Goal: Task Accomplishment & Management: Manage account settings

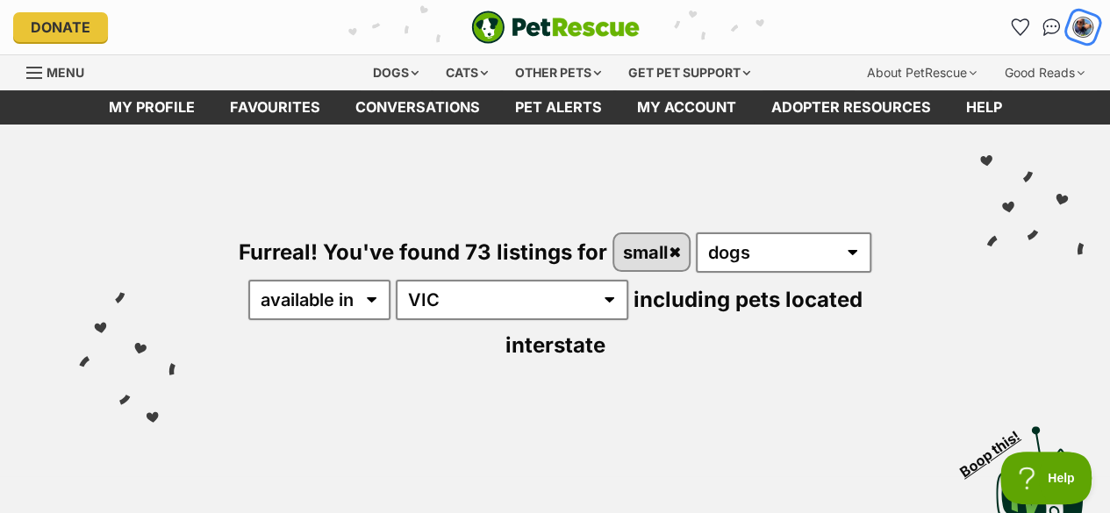
click at [1082, 24] on img "My account" at bounding box center [1083, 27] width 23 height 23
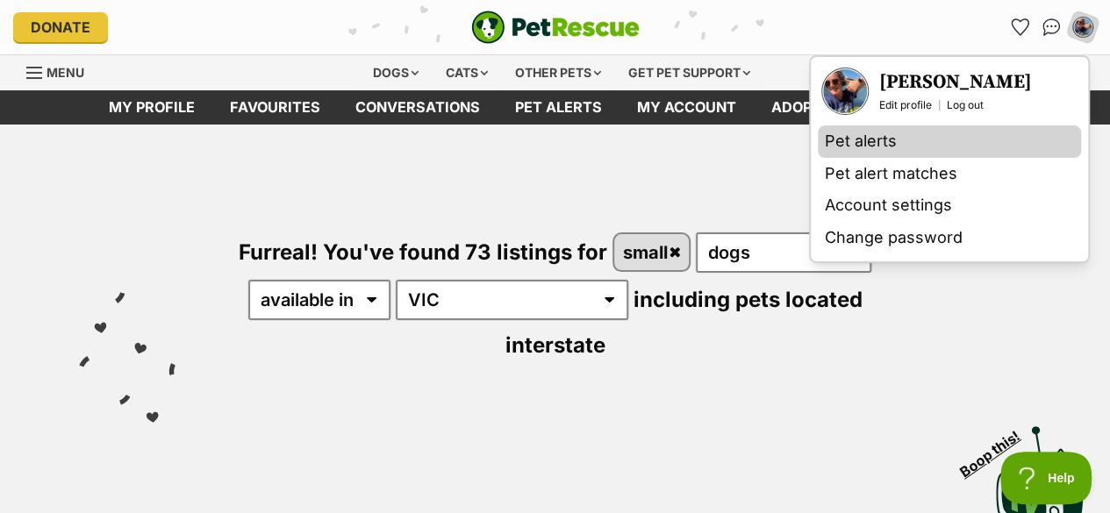
click at [881, 140] on link "Pet alerts" at bounding box center [949, 142] width 263 height 32
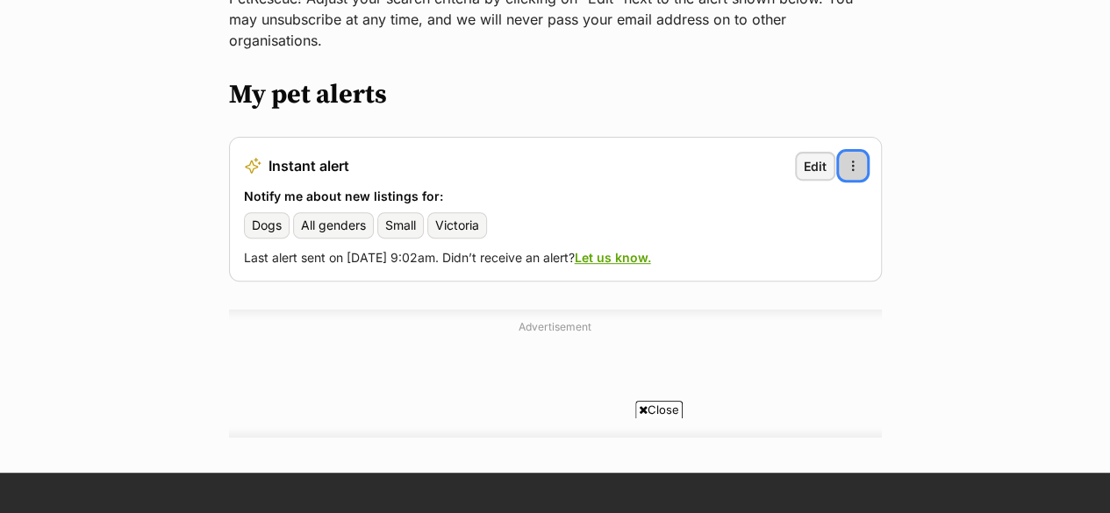
click at [861, 152] on button "More options" at bounding box center [853, 166] width 28 height 28
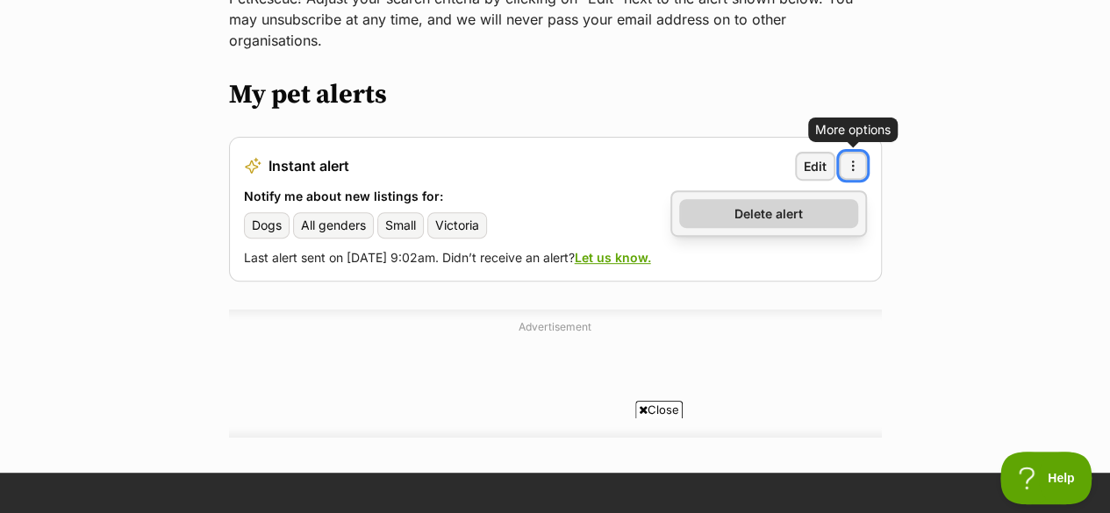
click at [798, 204] on span "Delete alert" at bounding box center [769, 213] width 68 height 18
